Goal: Task Accomplishment & Management: Use online tool/utility

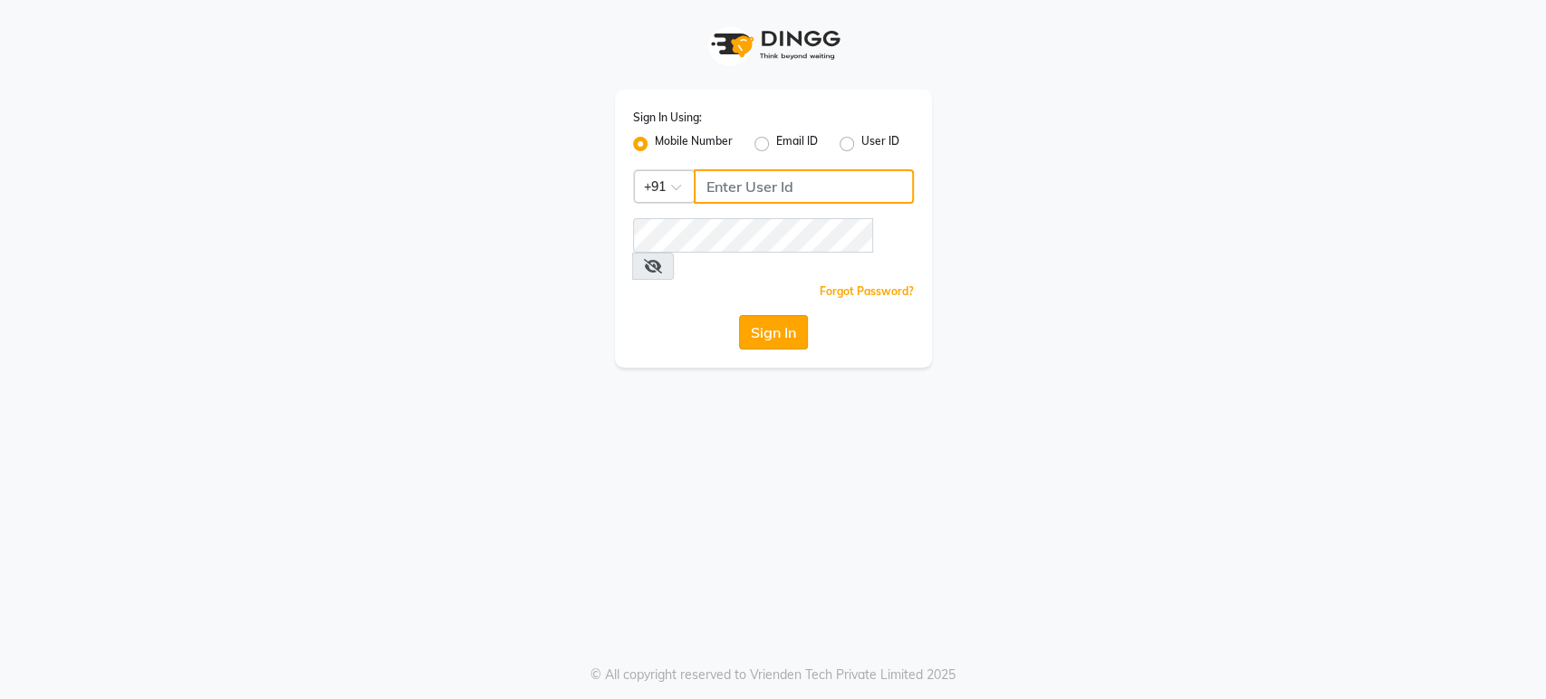
type input "6366933345"
click at [779, 315] on button "Sign In" at bounding box center [773, 332] width 69 height 34
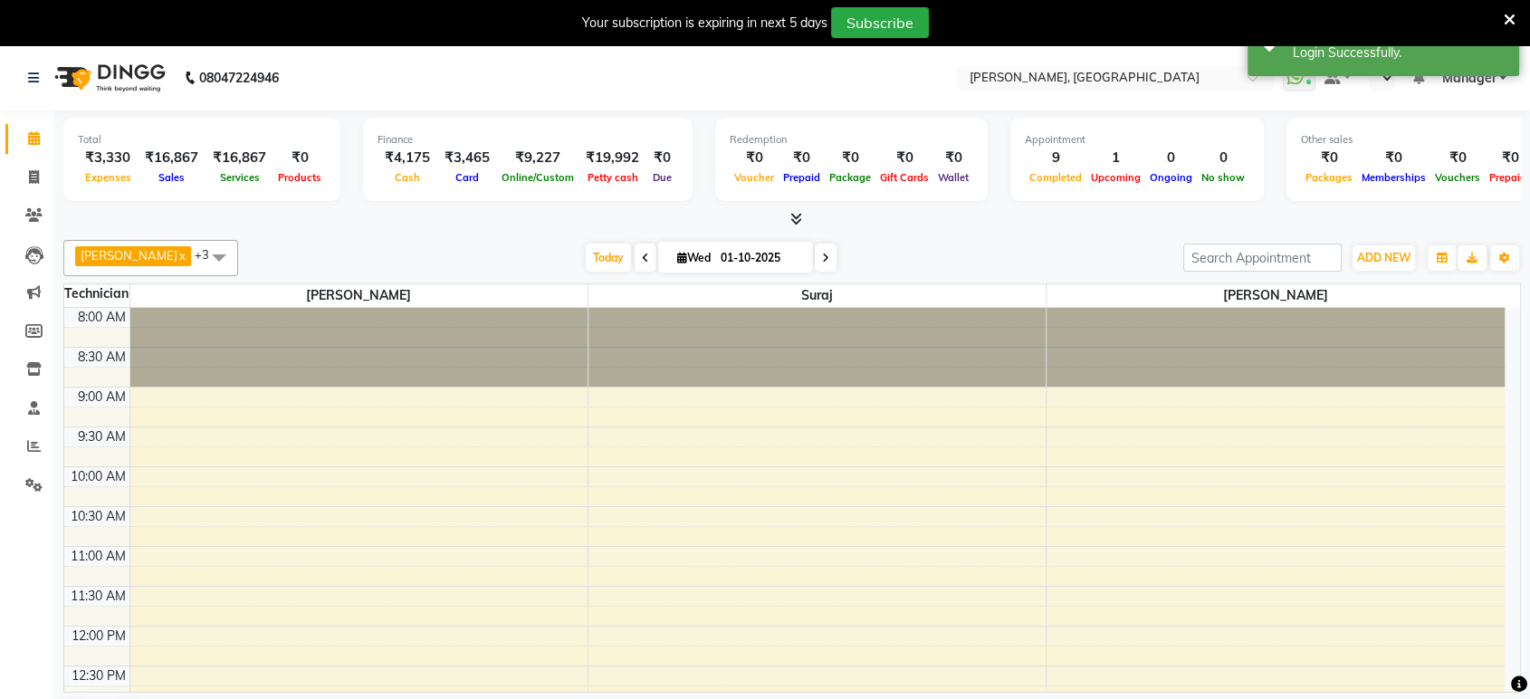
select select "en"
